Goal: Task Accomplishment & Management: Manage account settings

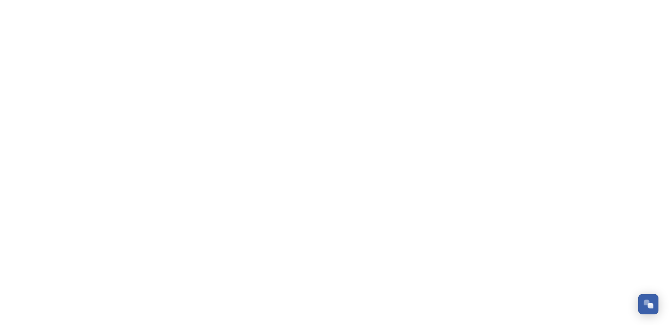
scroll to position [328, 0]
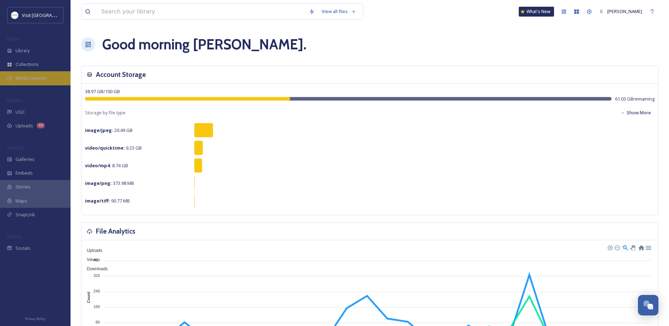
click at [40, 71] on div "Media Centres" at bounding box center [35, 78] width 71 height 14
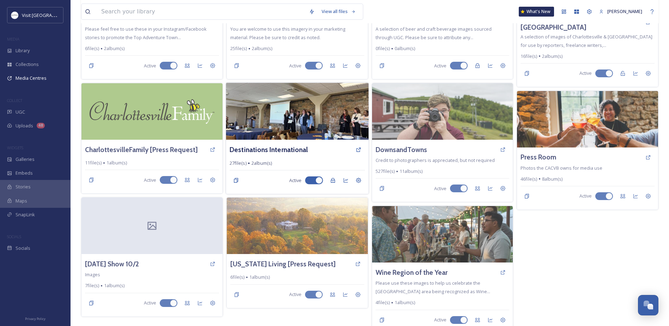
scroll to position [122, 0]
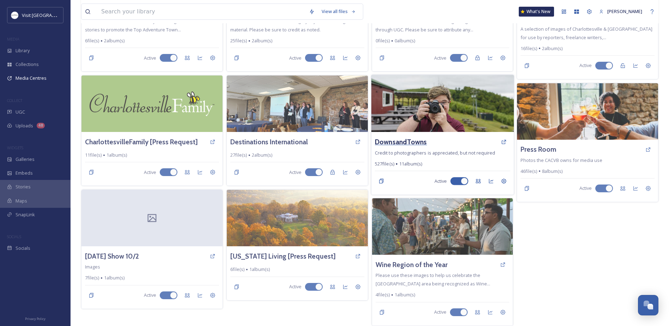
click at [394, 138] on h3 "DownsandTowns" at bounding box center [401, 142] width 52 height 10
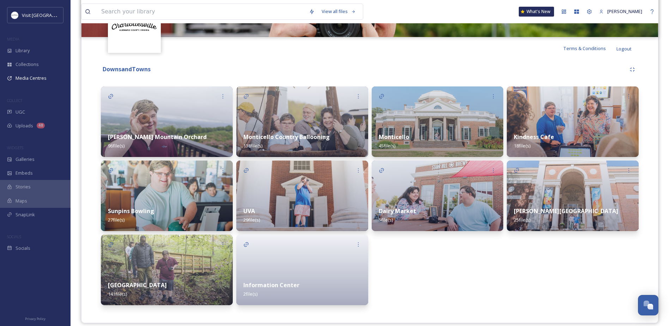
scroll to position [128, 0]
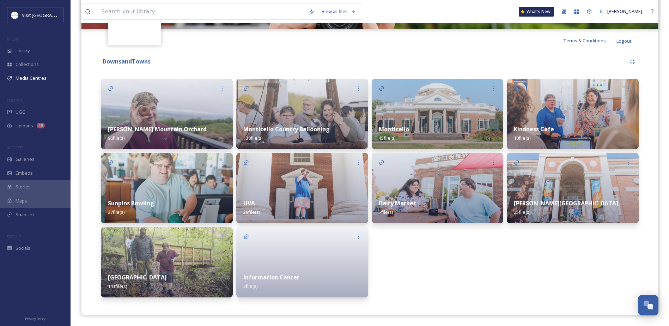
click at [254, 281] on strong "Information Center" at bounding box center [271, 277] width 56 height 8
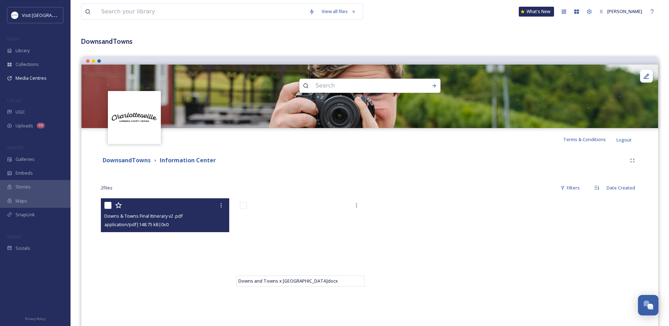
scroll to position [80, 0]
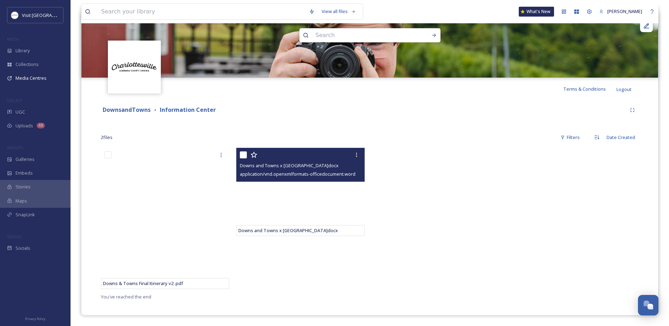
click at [269, 164] on span "Downs and Towns x Charlottesville.docx" at bounding box center [289, 165] width 99 height 6
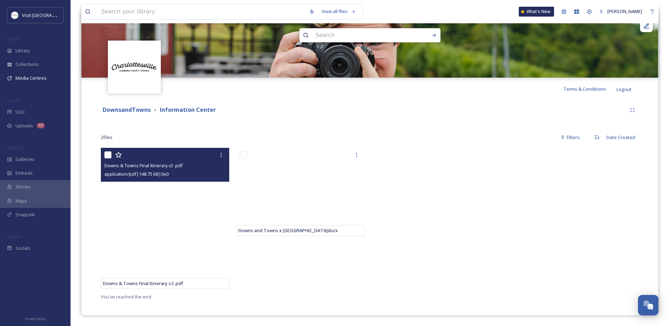
click at [138, 161] on div "Downs & Towns Final Itinerary v2 .pdf" at bounding box center [165, 165] width 123 height 8
click at [148, 161] on div "Downs & Towns Final Itinerary v2 .pdf" at bounding box center [165, 165] width 123 height 8
drag, startPoint x: 148, startPoint y: 161, endPoint x: 157, endPoint y: 172, distance: 14.0
click at [157, 172] on span "application/pdf | 148.75 kB | 0 x 0" at bounding box center [136, 174] width 64 height 6
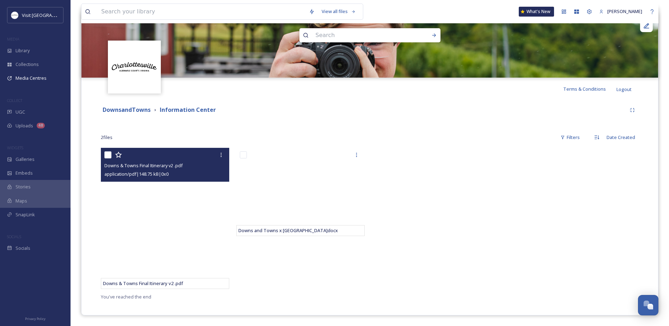
click at [156, 168] on span "Downs & Towns Final Itinerary v2 .pdf" at bounding box center [143, 165] width 78 height 6
drag, startPoint x: 156, startPoint y: 168, endPoint x: 258, endPoint y: 234, distance: 122.7
click at [258, 234] on div "Downs and Towns x Charlottesville.docx" at bounding box center [300, 230] width 128 height 11
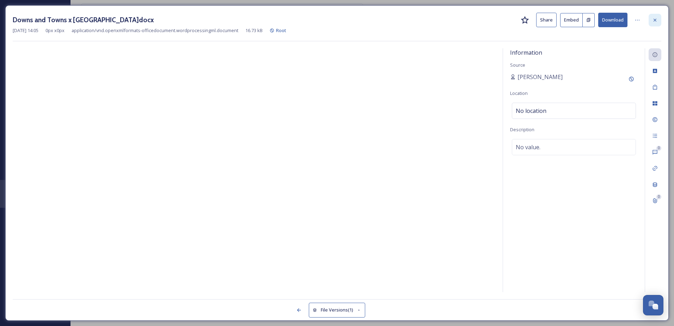
click at [652, 19] on div at bounding box center [655, 20] width 13 height 13
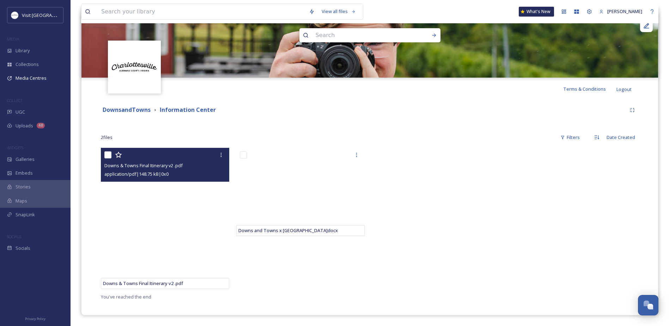
click at [144, 164] on span "Downs & Towns Final Itinerary v2 .pdf" at bounding box center [143, 165] width 78 height 6
drag, startPoint x: 144, startPoint y: 164, endPoint x: 159, endPoint y: 171, distance: 17.0
click at [159, 171] on span "application/pdf | 148.75 kB | 0 x 0" at bounding box center [136, 174] width 64 height 6
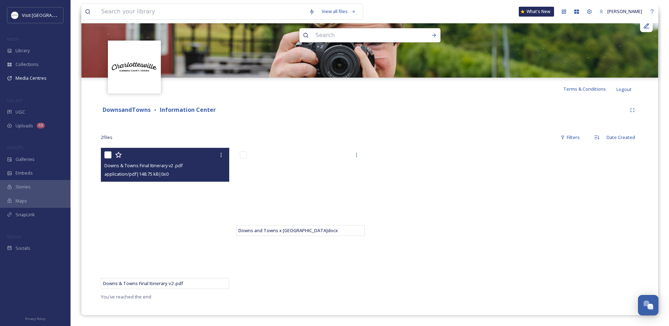
click at [170, 166] on span "Downs & Towns Final Itinerary v2 .pdf" at bounding box center [143, 165] width 78 height 6
click at [128, 286] on span "Downs & Towns Final Itinerary v2 .pdf" at bounding box center [143, 283] width 80 height 6
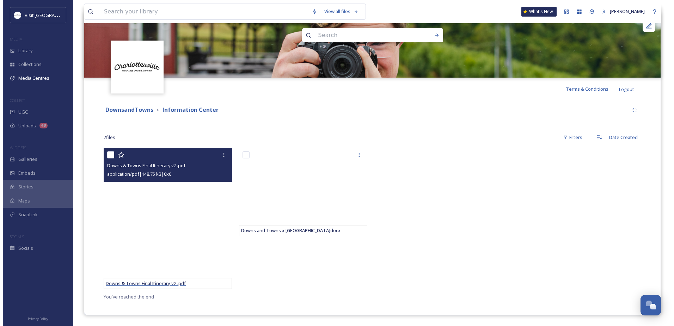
scroll to position [27, 0]
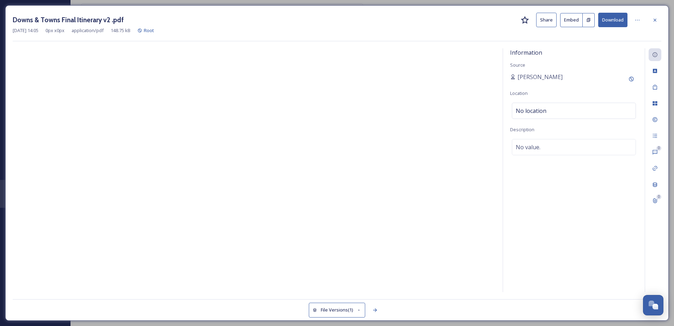
click at [646, 23] on div "Downs & Towns Final Itinerary v2 .pdf Share Embed Download" at bounding box center [337, 20] width 649 height 14
click at [653, 23] on icon at bounding box center [655, 20] width 6 height 6
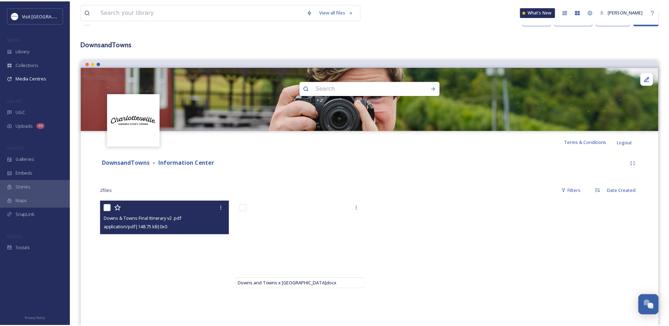
scroll to position [80, 0]
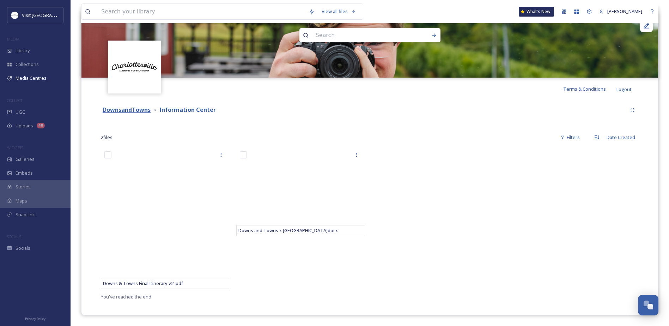
click at [139, 112] on strong "DownsandTowns" at bounding box center [127, 110] width 48 height 8
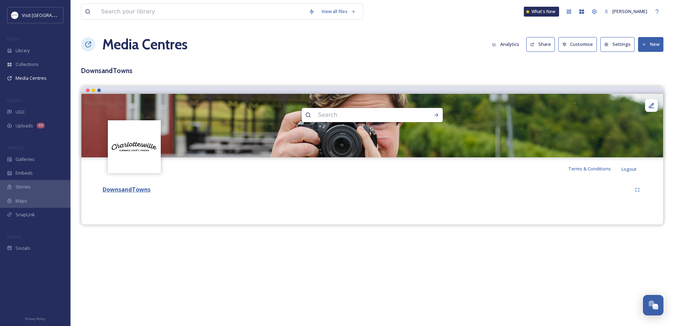
click at [115, 190] on strong "DownsandTowns" at bounding box center [127, 189] width 48 height 8
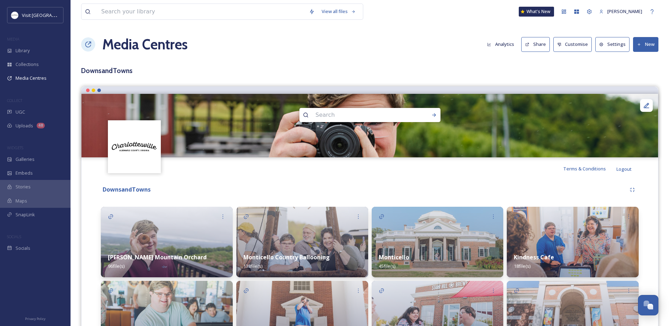
click at [643, 43] on button "New" at bounding box center [645, 44] width 25 height 14
click at [632, 74] on span "Add Album" at bounding box center [643, 74] width 23 height 7
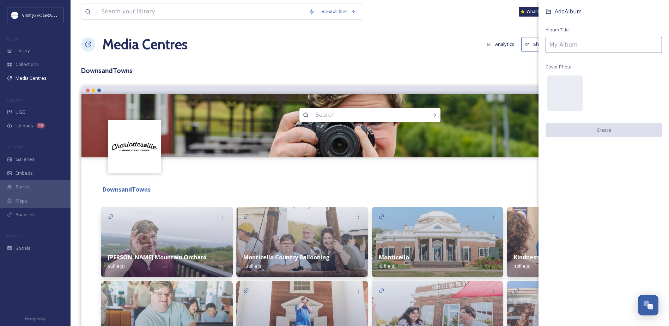
click at [558, 47] on input at bounding box center [604, 45] width 116 height 16
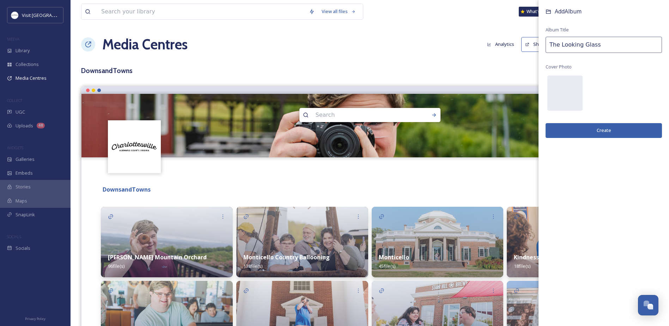
type input "The Looking Glass"
click at [606, 133] on button "Create" at bounding box center [604, 130] width 116 height 14
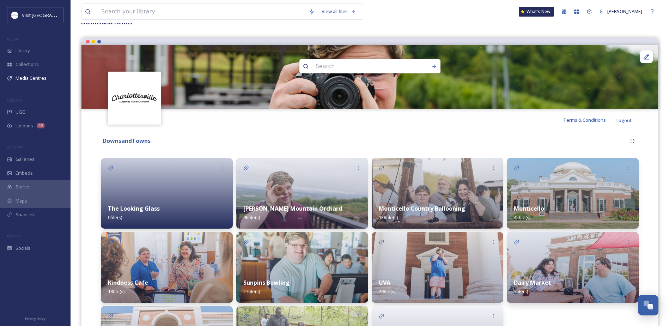
scroll to position [106, 0]
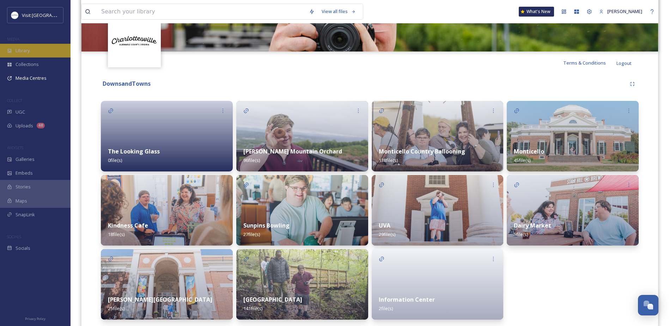
click at [40, 50] on div "Library" at bounding box center [35, 51] width 71 height 14
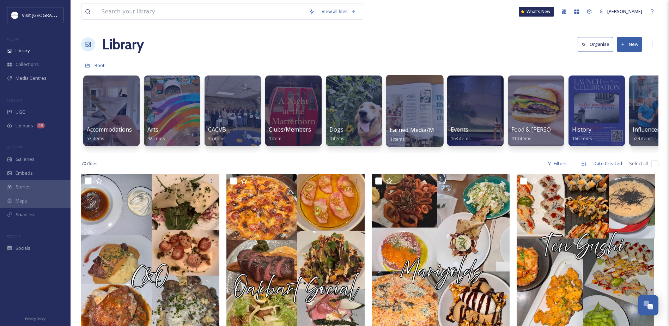
click at [409, 130] on span "Earned Media/Mentions" at bounding box center [422, 130] width 65 height 8
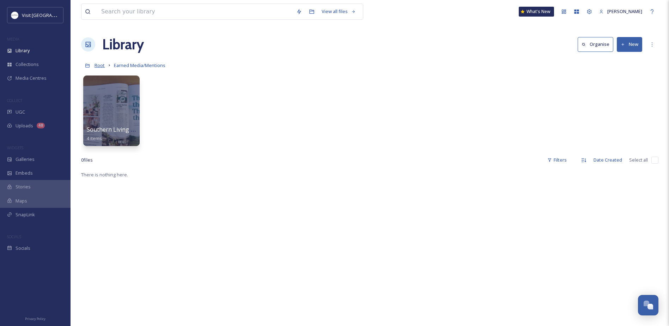
click at [96, 65] on span "Root" at bounding box center [100, 65] width 10 height 6
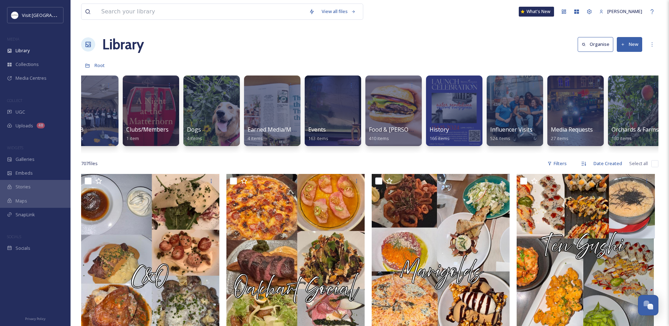
scroll to position [0, 182]
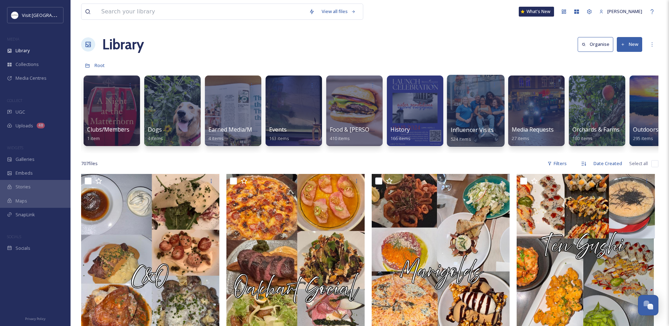
click at [486, 122] on div at bounding box center [475, 111] width 57 height 72
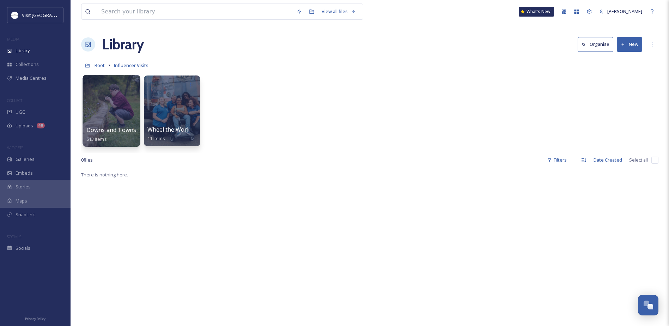
click at [109, 118] on div at bounding box center [111, 111] width 57 height 72
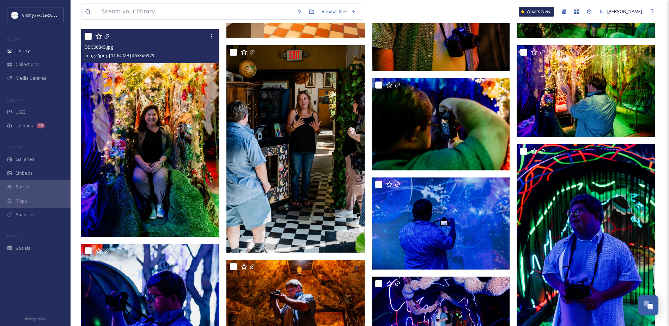
scroll to position [3385, 0]
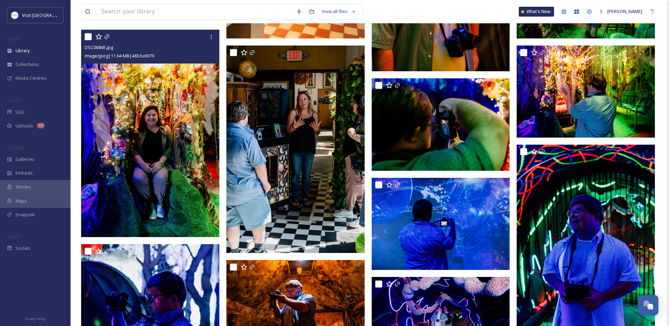
click at [152, 184] on img at bounding box center [150, 132] width 138 height 207
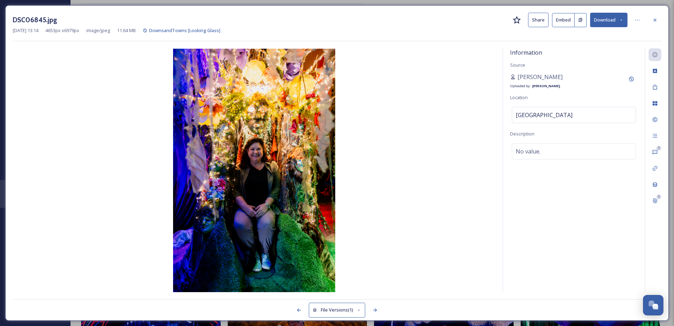
click at [656, 19] on icon at bounding box center [655, 20] width 6 height 6
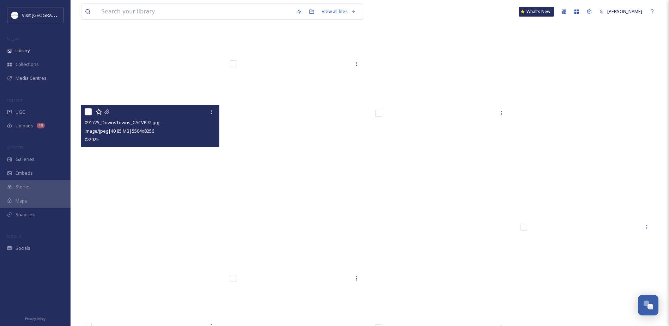
scroll to position [16831, 0]
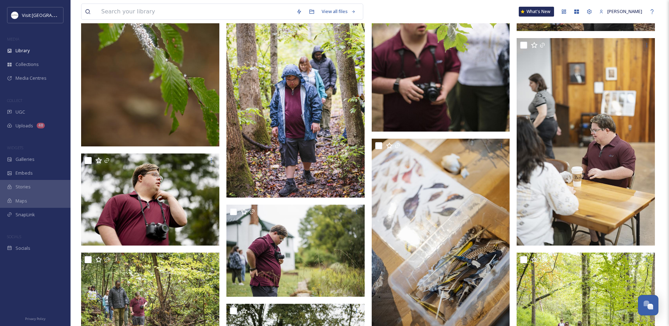
click at [97, 10] on div at bounding box center [189, 12] width 208 height 16
click at [108, 9] on input at bounding box center [195, 12] width 195 height 16
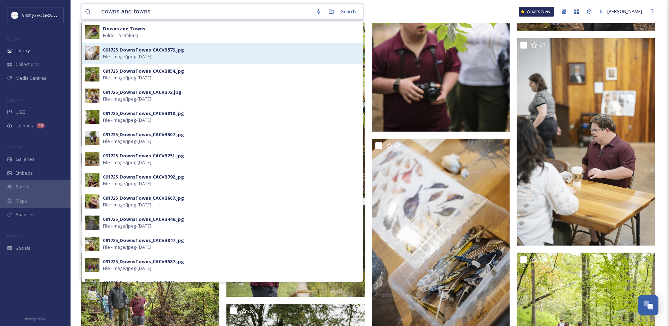
scroll to position [16654, 0]
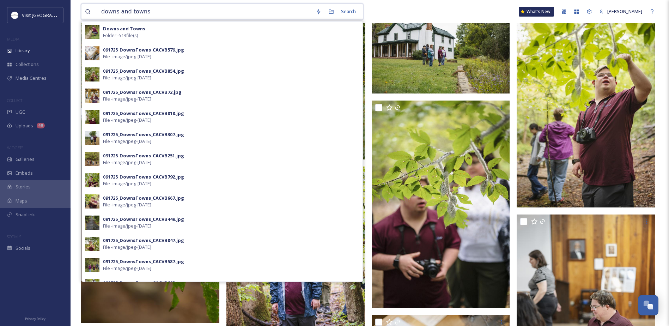
click at [147, 9] on input "downs and towns" at bounding box center [205, 12] width 214 height 16
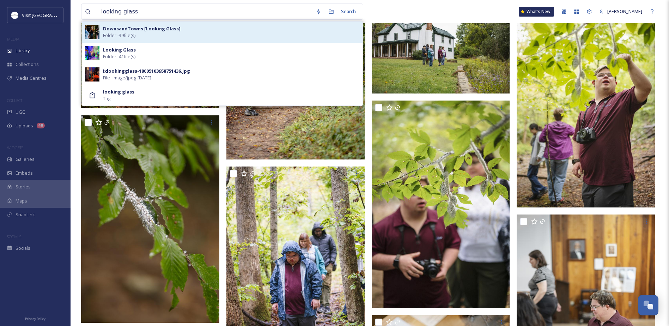
click at [135, 28] on strong "DownsandTowns [Looking Glass]" at bounding box center [142, 28] width 78 height 6
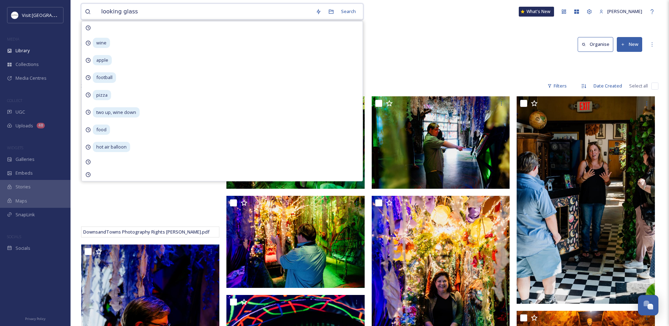
click at [159, 12] on input "looking glass" at bounding box center [205, 12] width 214 height 16
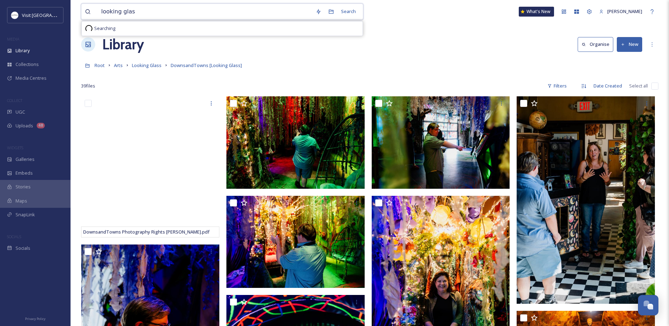
type input "looking glas"
click at [433, 66] on div "Root Arts Looking Glass DownsandTowns [Looking Glass]" at bounding box center [369, 65] width 577 height 13
click at [657, 85] on input "checkbox" at bounding box center [654, 86] width 7 height 7
checkbox input "true"
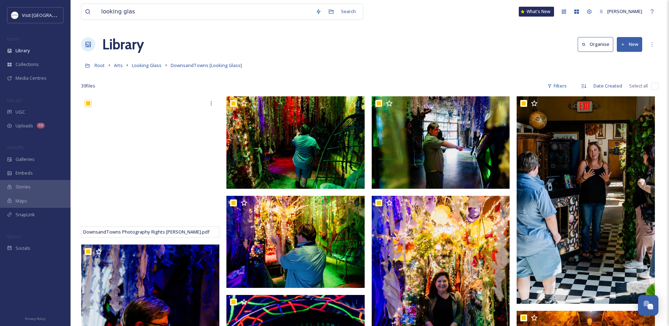
checkbox input "true"
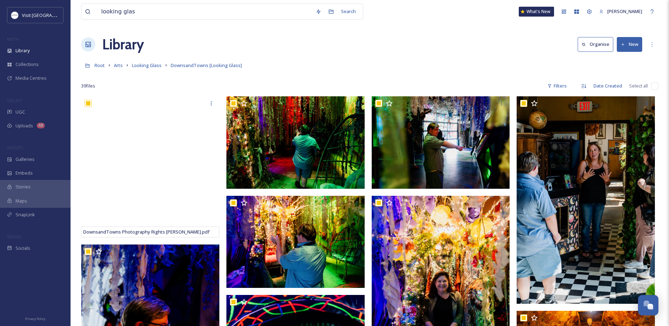
checkbox input "true"
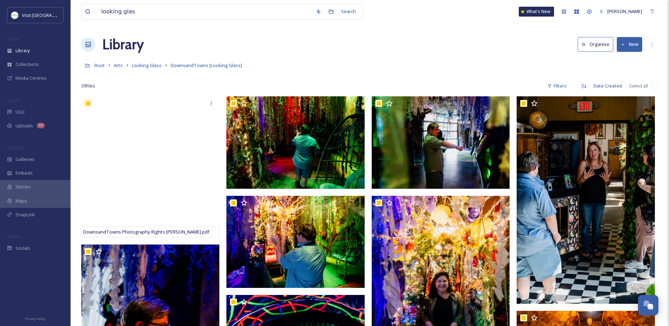
checkbox input "true"
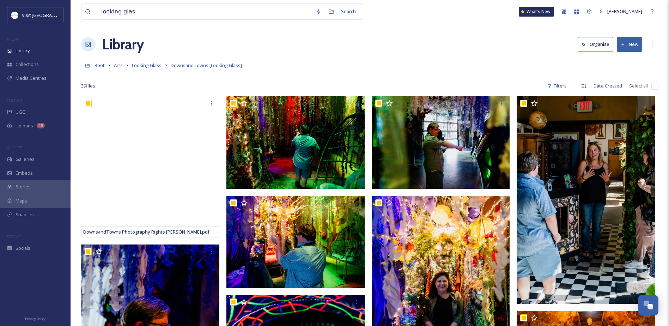
checkbox input "true"
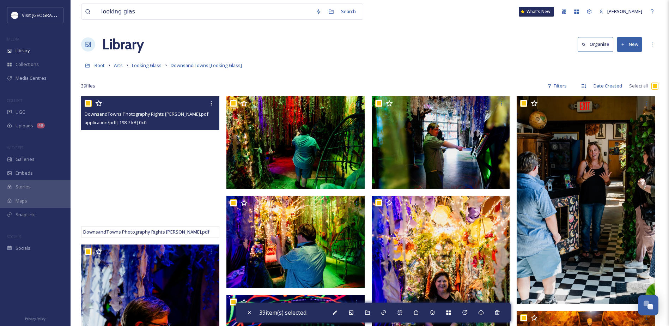
click at [86, 103] on input "checkbox" at bounding box center [88, 103] width 7 height 7
checkbox input "false"
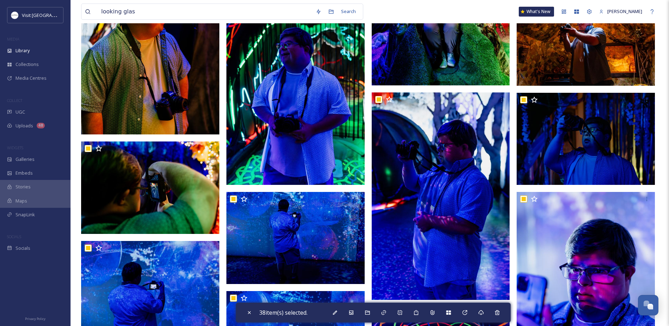
checkbox input "false"
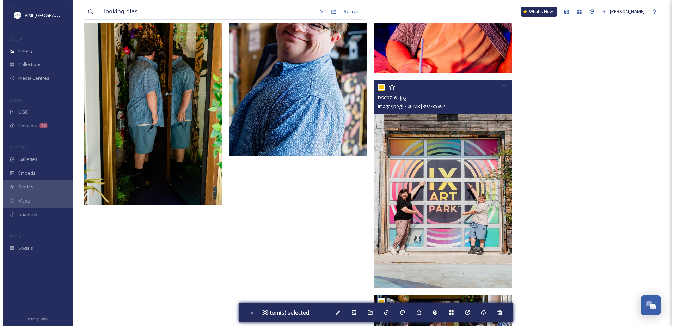
scroll to position [1574, 0]
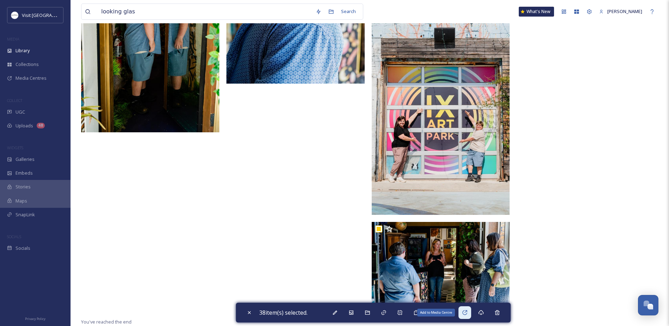
click at [465, 316] on div "Add to Media Centre" at bounding box center [464, 312] width 13 height 13
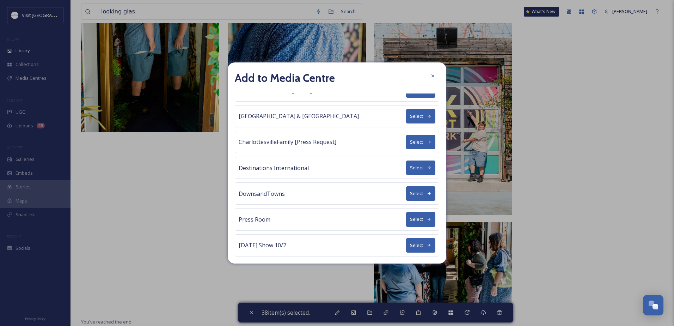
scroll to position [15, 0]
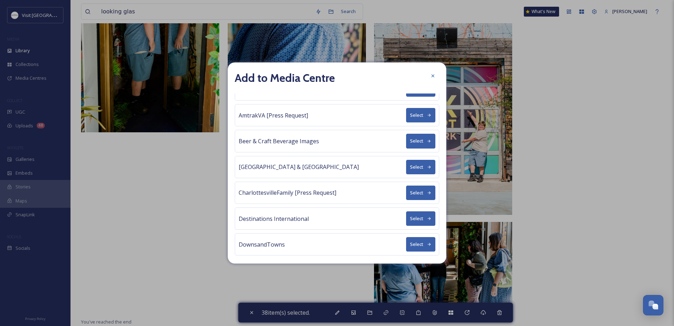
click at [415, 247] on button "Select" at bounding box center [420, 244] width 29 height 14
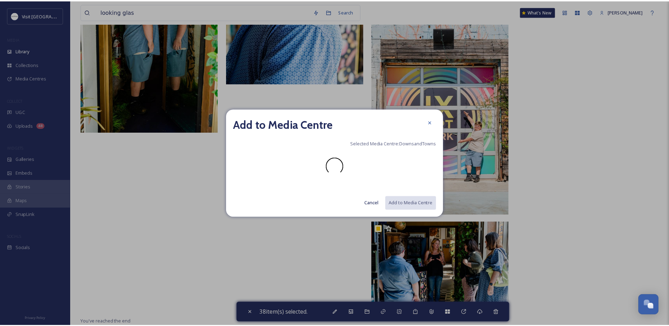
scroll to position [0, 0]
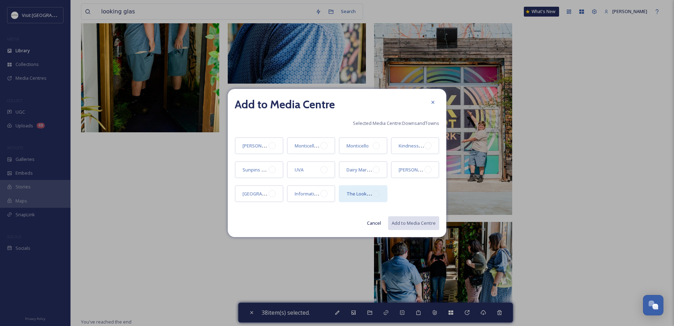
click at [377, 196] on div at bounding box center [376, 193] width 7 height 7
click at [406, 219] on button "Add to Media Centre" at bounding box center [414, 223] width 52 height 14
checkbox input "false"
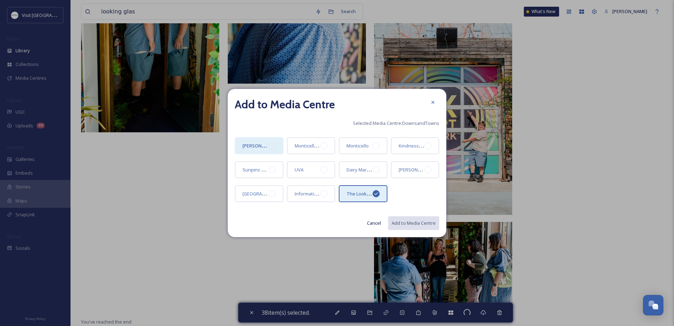
checkbox input "false"
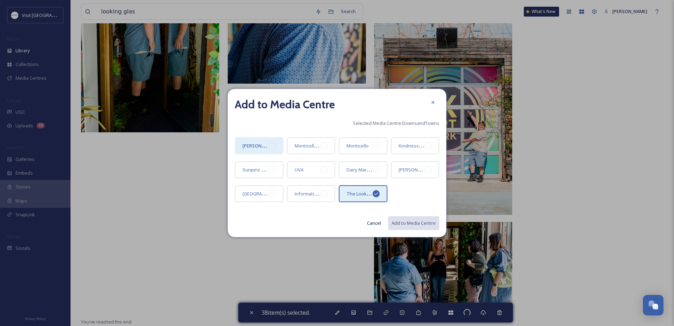
checkbox input "false"
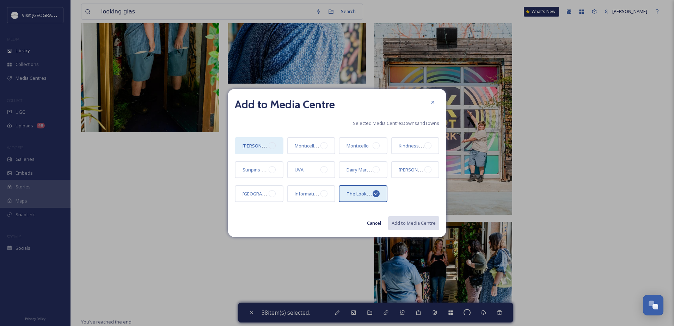
checkbox input "false"
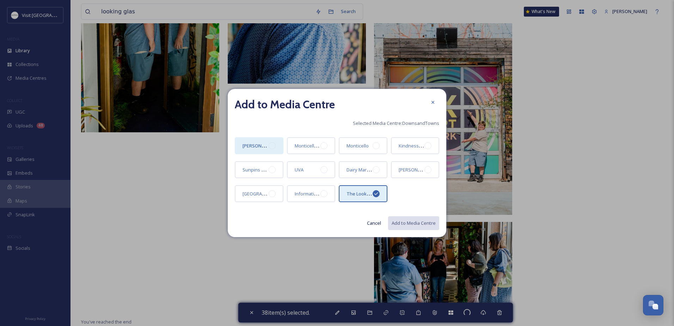
checkbox input "false"
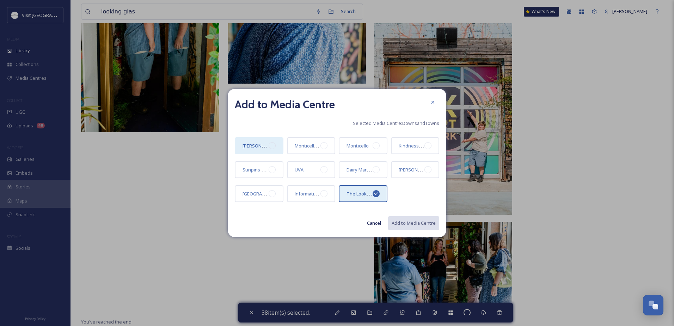
checkbox input "false"
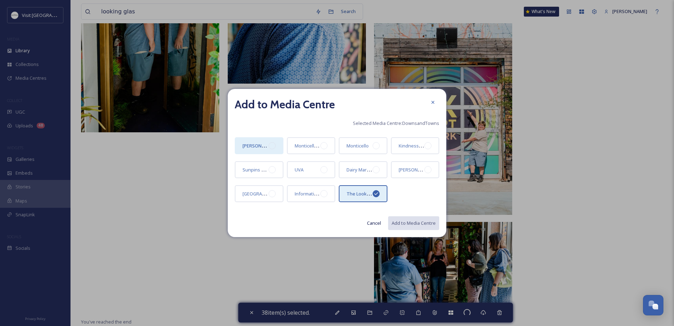
checkbox input "false"
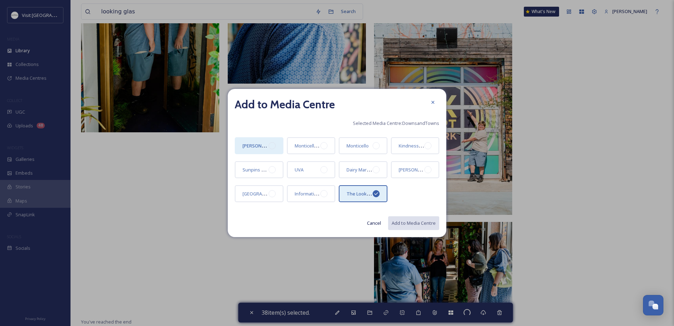
checkbox input "false"
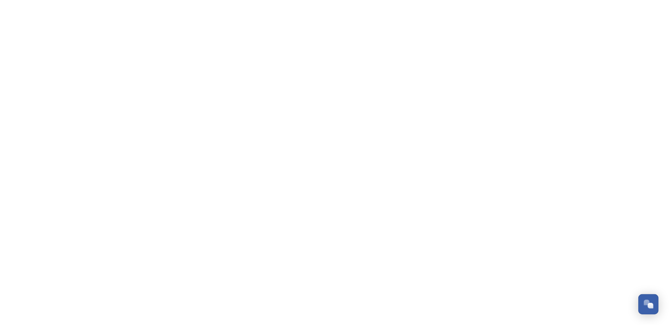
scroll to position [328, 0]
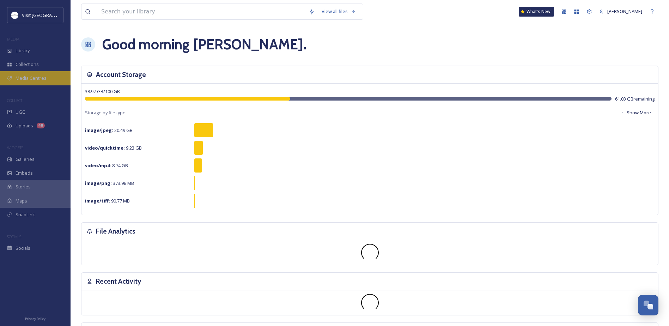
click at [25, 72] on div "Media Centres" at bounding box center [35, 78] width 71 height 14
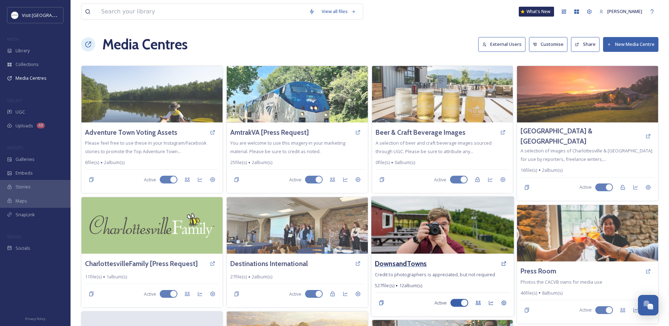
click at [404, 266] on h3 "DownsandTowns" at bounding box center [401, 263] width 52 height 10
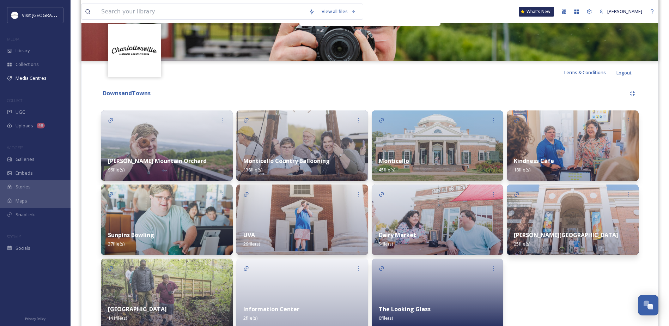
scroll to position [106, 0]
